Goal: Browse casually

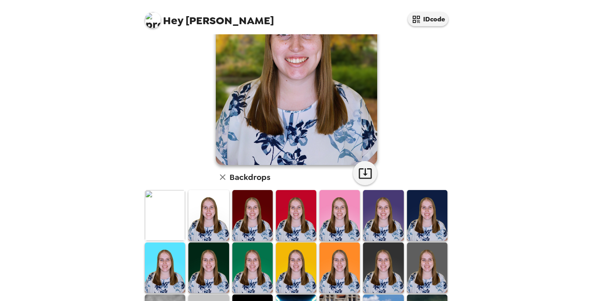
scroll to position [84, 0]
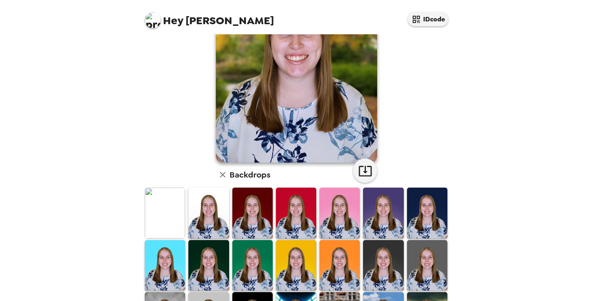
click at [173, 209] on img at bounding box center [165, 213] width 40 height 50
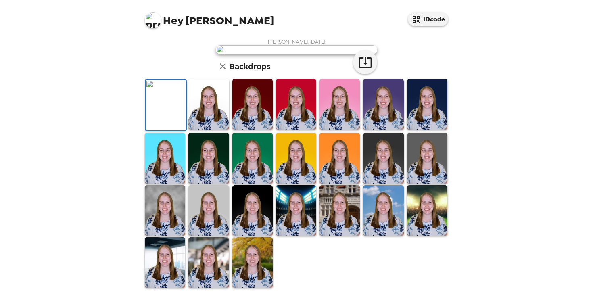
scroll to position [193, 0]
click at [252, 253] on img at bounding box center [252, 262] width 40 height 50
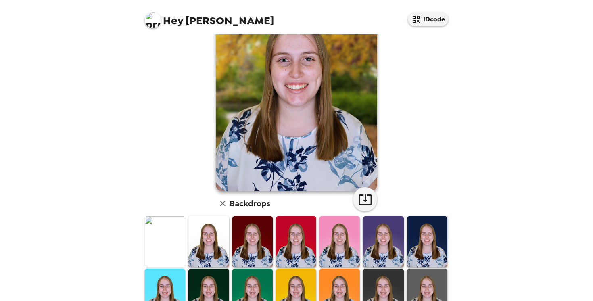
scroll to position [0, 0]
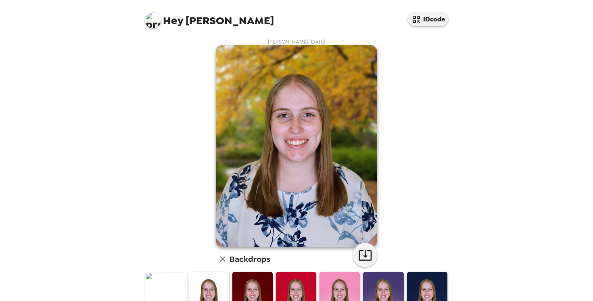
click at [168, 288] on img at bounding box center [165, 297] width 40 height 50
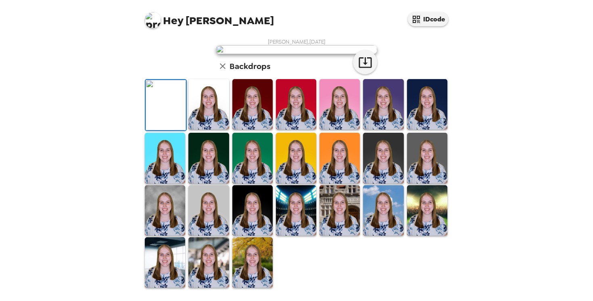
click at [256, 264] on img at bounding box center [252, 262] width 40 height 50
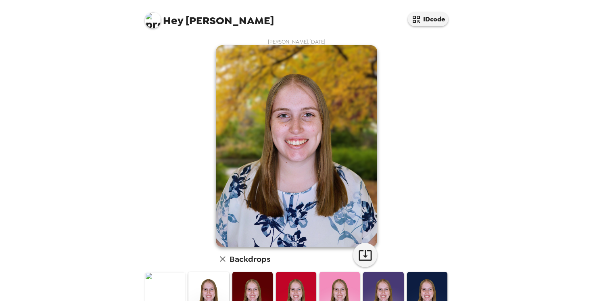
click at [330, 278] on img at bounding box center [340, 297] width 40 height 50
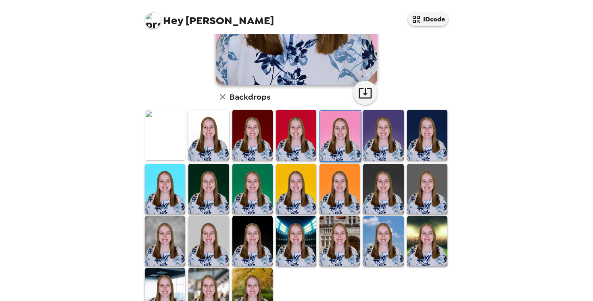
scroll to position [165, 0]
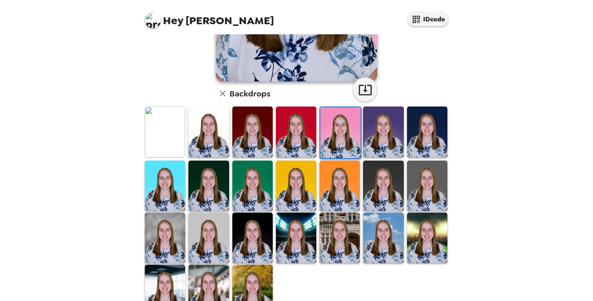
click at [209, 288] on img at bounding box center [208, 290] width 40 height 50
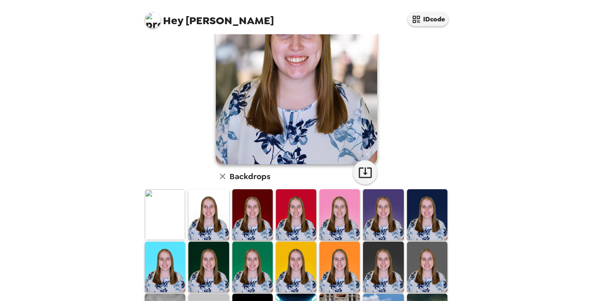
scroll to position [0, 0]
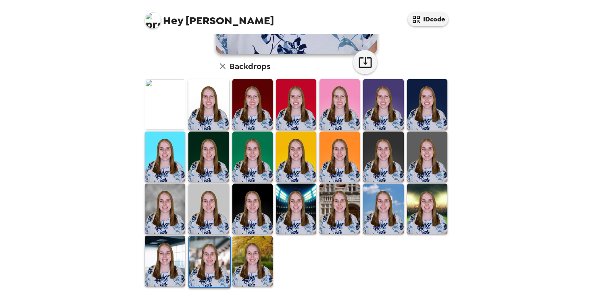
click at [249, 237] on img at bounding box center [252, 261] width 40 height 50
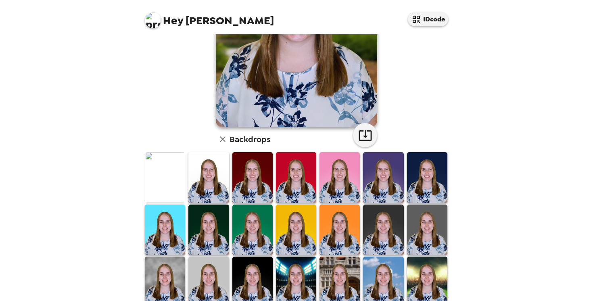
scroll to position [124, 0]
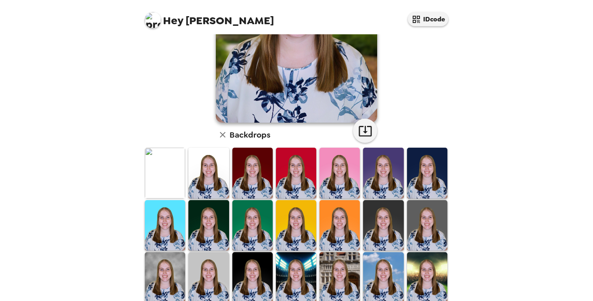
click at [163, 275] on img at bounding box center [165, 277] width 40 height 50
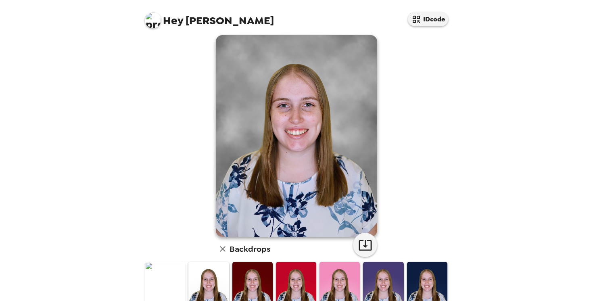
scroll to position [73, 0]
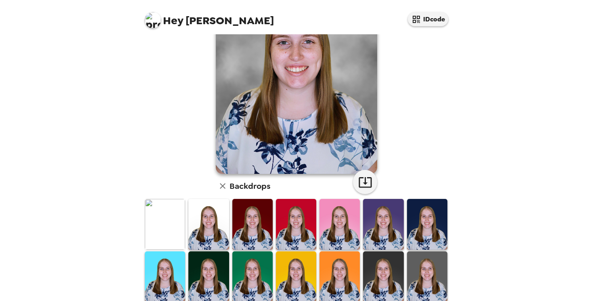
click at [243, 265] on img at bounding box center [252, 276] width 40 height 50
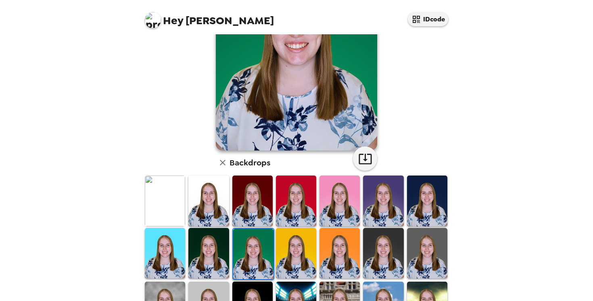
scroll to position [98, 0]
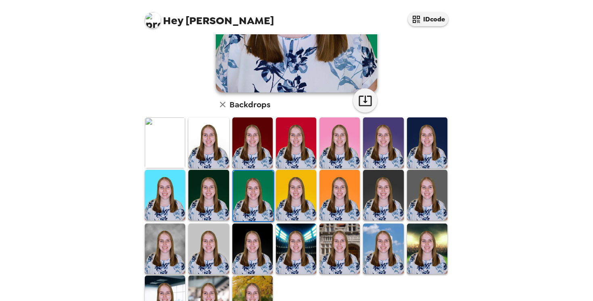
scroll to position [161, 0]
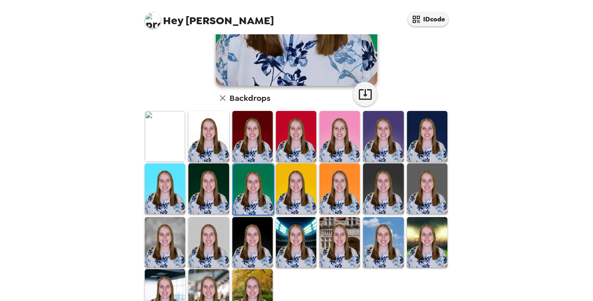
click at [415, 233] on img at bounding box center [427, 242] width 40 height 50
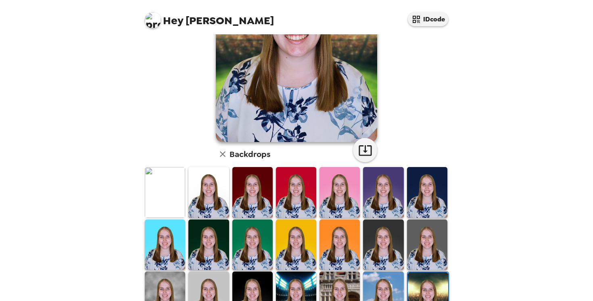
scroll to position [105, 0]
click at [155, 272] on img at bounding box center [165, 296] width 40 height 50
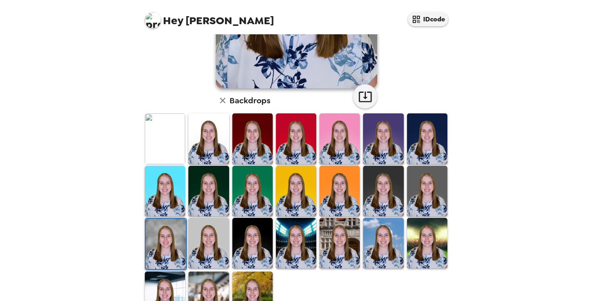
scroll to position [188, 0]
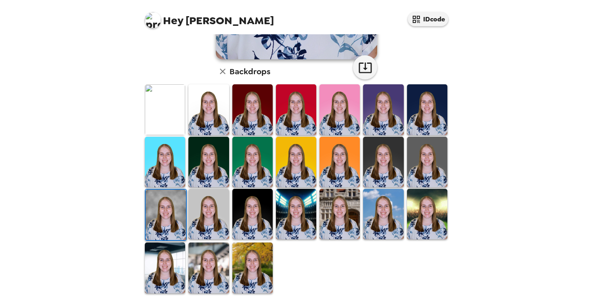
click at [202, 204] on img at bounding box center [208, 214] width 40 height 50
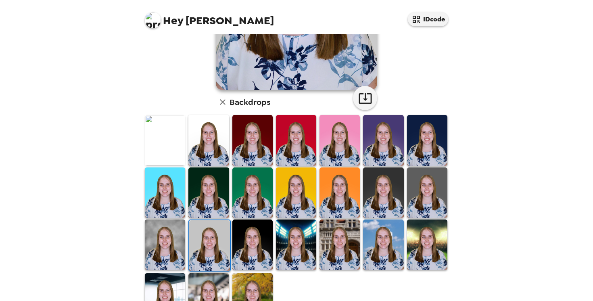
scroll to position [193, 0]
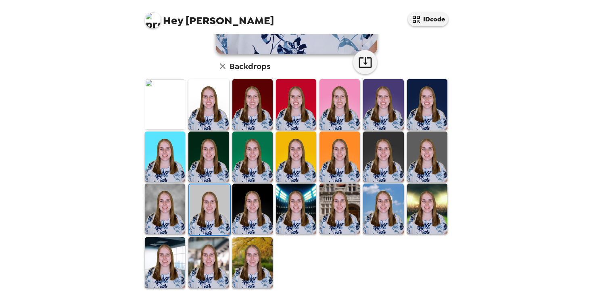
click at [249, 251] on img at bounding box center [252, 262] width 40 height 50
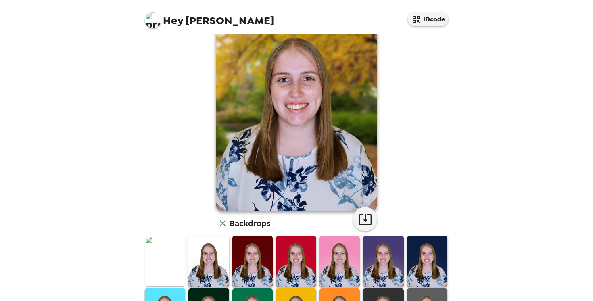
scroll to position [0, 0]
